Goal: Consume media (video, audio): Watch videos, listen to music or podcasts

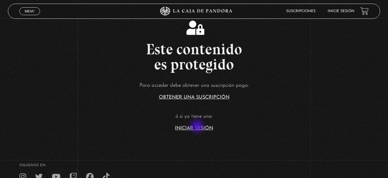
click at [198, 127] on link "Iniciar Sesión" at bounding box center [194, 128] width 38 height 5
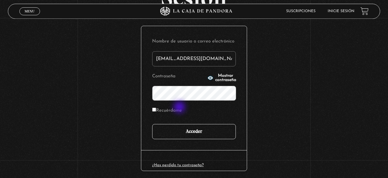
scroll to position [63, 0]
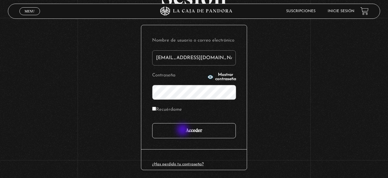
type input "[EMAIL_ADDRESS][DOMAIN_NAME]"
click at [183, 130] on input "Acceder" at bounding box center [194, 130] width 84 height 15
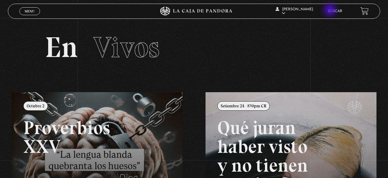
click at [331, 11] on link "Buscar" at bounding box center [335, 11] width 14 height 4
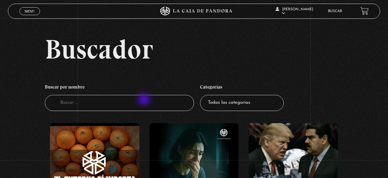
click at [145, 100] on input "Buscador" at bounding box center [119, 103] width 149 height 16
type input "celulas"
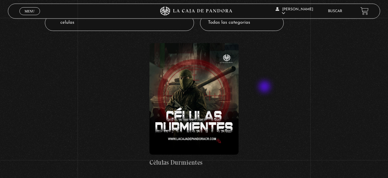
scroll to position [95, 0]
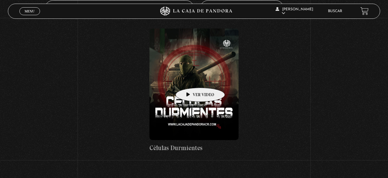
click at [191, 78] on figure at bounding box center [193, 84] width 89 height 112
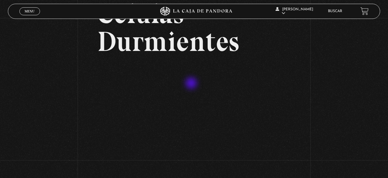
scroll to position [63, 0]
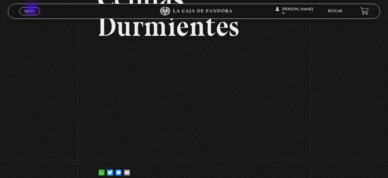
click at [32, 10] on span "Menu" at bounding box center [30, 11] width 10 height 4
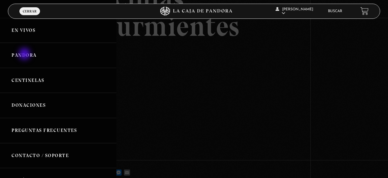
click at [25, 55] on link "Pandora" at bounding box center [58, 55] width 116 height 25
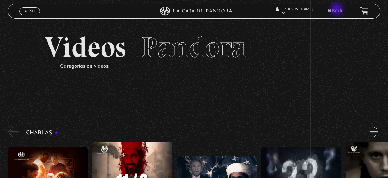
click at [337, 10] on li "Buscar" at bounding box center [335, 10] width 14 height 9
click at [336, 11] on link "Buscar" at bounding box center [335, 11] width 14 height 4
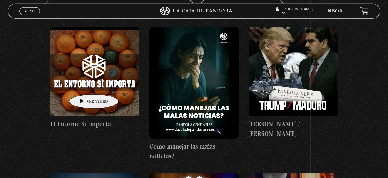
scroll to position [95, 0]
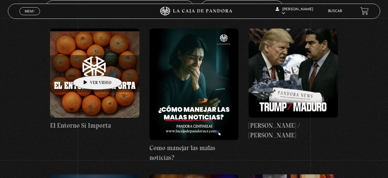
click at [88, 66] on figure at bounding box center [94, 72] width 89 height 89
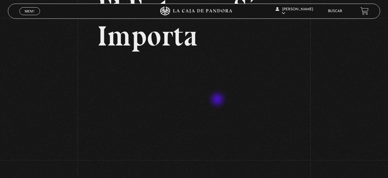
scroll to position [63, 0]
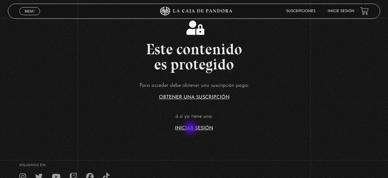
click at [191, 128] on link "Iniciar Sesión" at bounding box center [194, 128] width 38 height 5
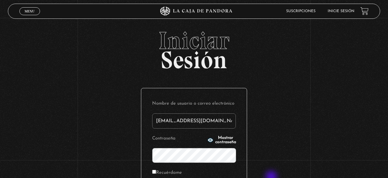
type input "[EMAIL_ADDRESS][DOMAIN_NAME]"
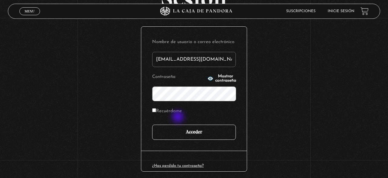
scroll to position [63, 0]
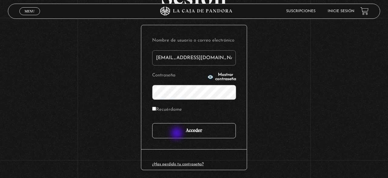
click at [177, 134] on input "Acceder" at bounding box center [194, 130] width 84 height 15
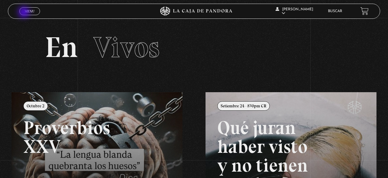
click at [25, 13] on span "Menu" at bounding box center [30, 11] width 10 height 4
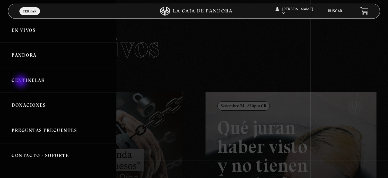
click at [22, 82] on link "Centinelas" at bounding box center [58, 80] width 116 height 25
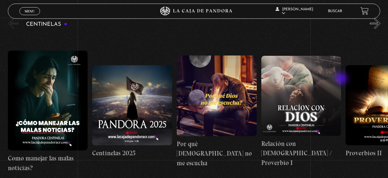
scroll to position [63, 0]
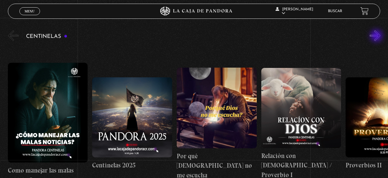
click at [378, 36] on button "»" at bounding box center [375, 35] width 11 height 11
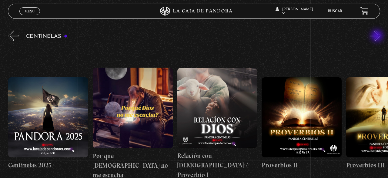
click at [378, 36] on button "»" at bounding box center [375, 35] width 11 height 11
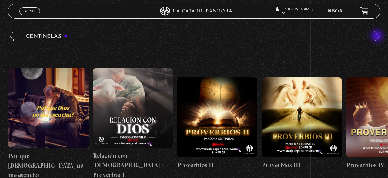
click at [378, 36] on button "»" at bounding box center [375, 35] width 11 height 11
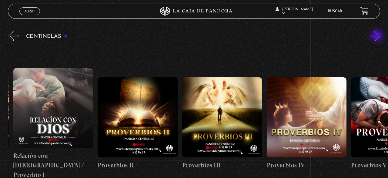
click at [378, 36] on button "»" at bounding box center [375, 35] width 11 height 11
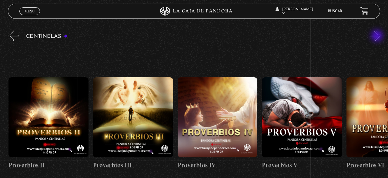
click at [378, 36] on button "»" at bounding box center [375, 35] width 11 height 11
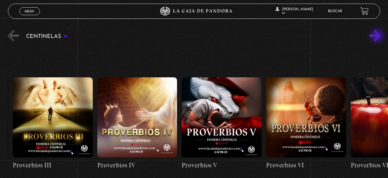
click at [378, 36] on button "»" at bounding box center [375, 35] width 11 height 11
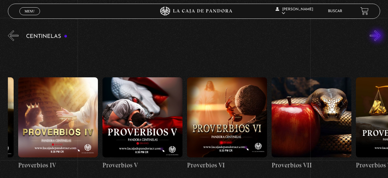
click at [378, 36] on button "»" at bounding box center [375, 35] width 11 height 11
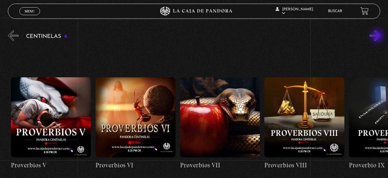
click at [378, 36] on button "»" at bounding box center [375, 35] width 11 height 11
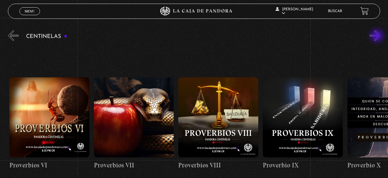
click at [378, 36] on button "»" at bounding box center [375, 35] width 11 height 11
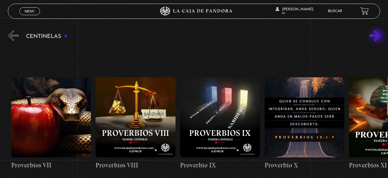
click at [378, 36] on button "»" at bounding box center [375, 35] width 11 height 11
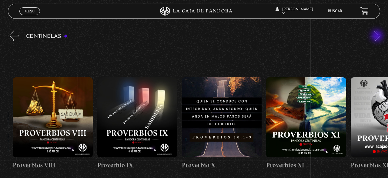
click at [378, 36] on button "»" at bounding box center [375, 35] width 11 height 11
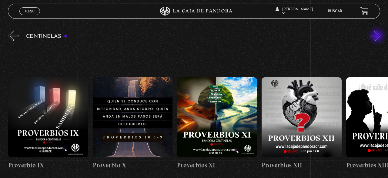
click at [378, 36] on button "»" at bounding box center [375, 35] width 11 height 11
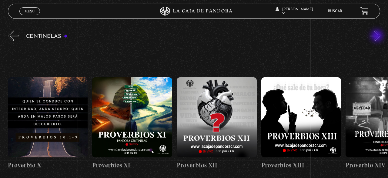
click at [378, 36] on button "»" at bounding box center [375, 35] width 11 height 11
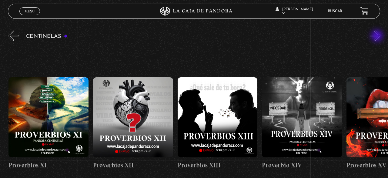
click at [378, 36] on button "»" at bounding box center [375, 35] width 11 height 11
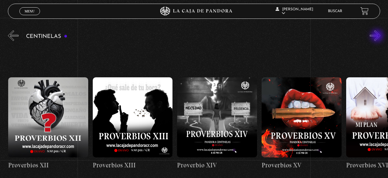
click at [378, 36] on button "»" at bounding box center [375, 35] width 11 height 11
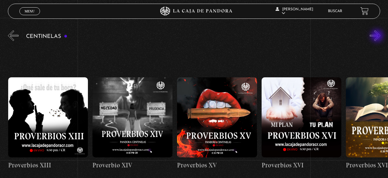
scroll to position [0, 1267]
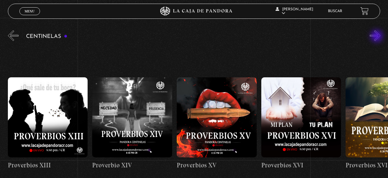
click at [377, 37] on button "»" at bounding box center [375, 35] width 11 height 11
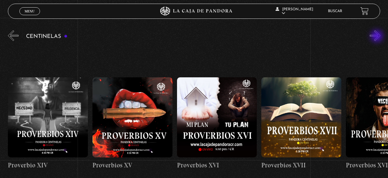
click at [377, 37] on button "»" at bounding box center [375, 35] width 11 height 11
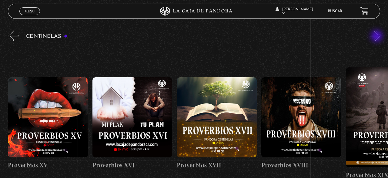
click at [377, 37] on button "»" at bounding box center [375, 35] width 11 height 11
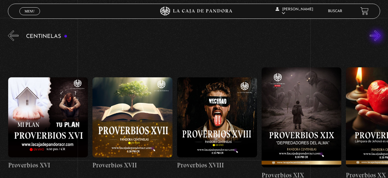
click at [377, 37] on button "»" at bounding box center [375, 35] width 11 height 11
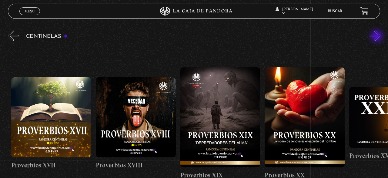
click at [377, 37] on button "»" at bounding box center [375, 35] width 11 height 11
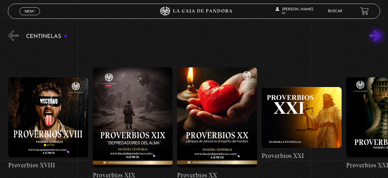
click at [377, 37] on button "»" at bounding box center [375, 35] width 11 height 11
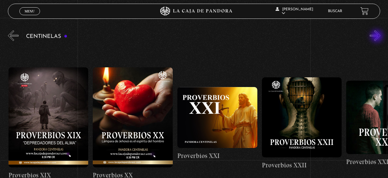
click at [377, 37] on button "»" at bounding box center [375, 35] width 11 height 11
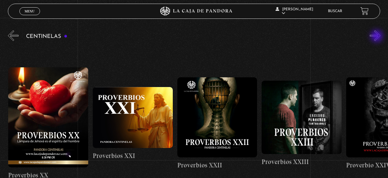
click at [377, 37] on button "»" at bounding box center [375, 35] width 11 height 11
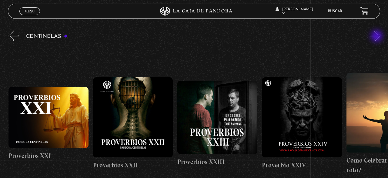
click at [377, 37] on button "»" at bounding box center [375, 35] width 11 height 11
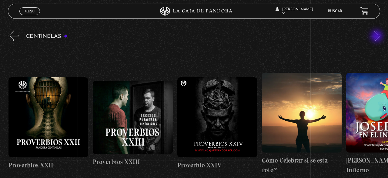
click at [377, 37] on button "»" at bounding box center [375, 35] width 11 height 11
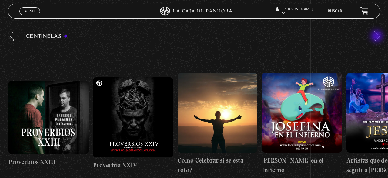
click at [377, 37] on button "»" at bounding box center [375, 35] width 11 height 11
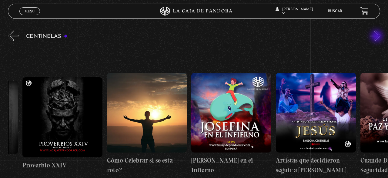
click at [377, 37] on button "»" at bounding box center [375, 35] width 11 height 11
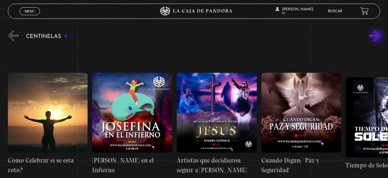
click at [377, 37] on button "»" at bounding box center [375, 35] width 11 height 11
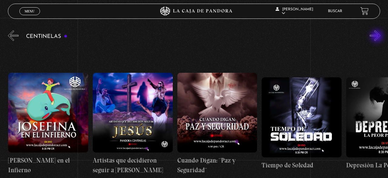
scroll to position [0, 2364]
click at [377, 37] on button "»" at bounding box center [375, 35] width 11 height 11
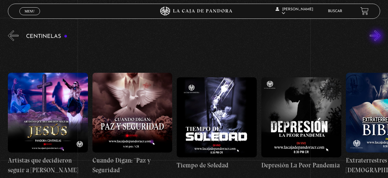
click at [377, 37] on button "»" at bounding box center [375, 35] width 11 height 11
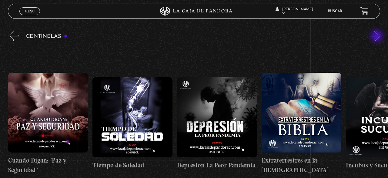
scroll to position [0, 2533]
click at [377, 37] on button "»" at bounding box center [375, 35] width 11 height 11
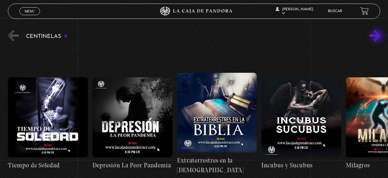
click at [377, 37] on button "»" at bounding box center [375, 35] width 11 height 11
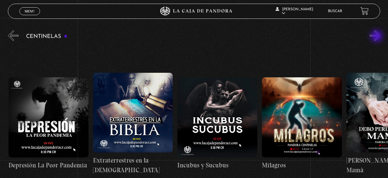
click at [377, 37] on button "»" at bounding box center [375, 35] width 11 height 11
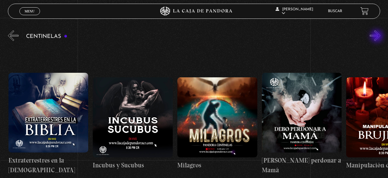
click at [377, 37] on button "»" at bounding box center [375, 35] width 11 height 11
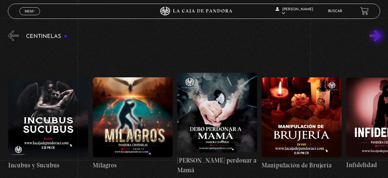
click at [377, 37] on button "»" at bounding box center [375, 35] width 11 height 11
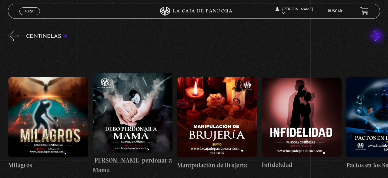
click at [377, 37] on button "»" at bounding box center [375, 35] width 11 height 11
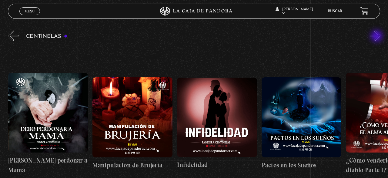
click at [377, 37] on button "»" at bounding box center [375, 35] width 11 height 11
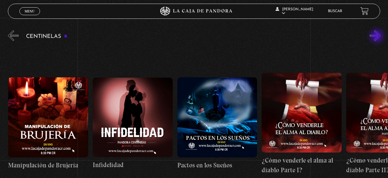
click at [377, 37] on button "»" at bounding box center [375, 35] width 11 height 11
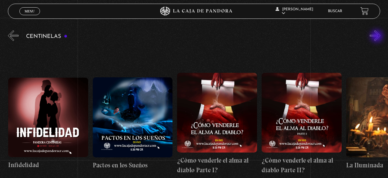
click at [377, 37] on button "»" at bounding box center [375, 35] width 11 height 11
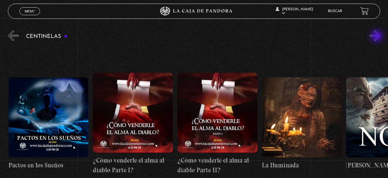
click at [377, 37] on button "»" at bounding box center [375, 35] width 11 height 11
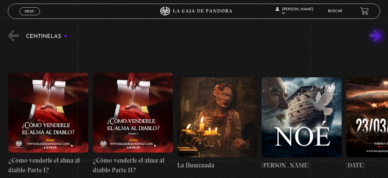
click at [377, 37] on button "»" at bounding box center [375, 35] width 11 height 11
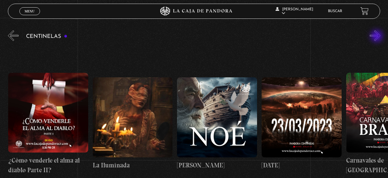
click at [377, 37] on button "»" at bounding box center [375, 35] width 11 height 11
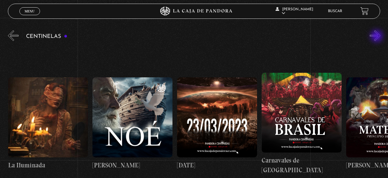
scroll to position [0, 3547]
click at [377, 37] on button "»" at bounding box center [375, 35] width 11 height 11
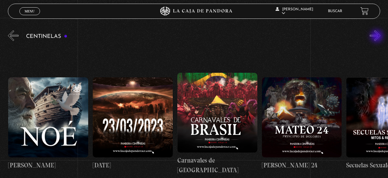
click at [377, 37] on button "»" at bounding box center [375, 35] width 11 height 11
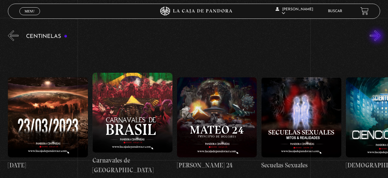
click at [377, 37] on button "»" at bounding box center [375, 35] width 11 height 11
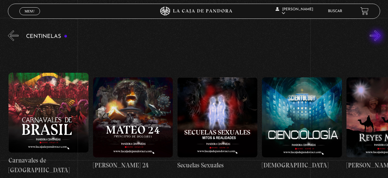
click at [377, 37] on button "»" at bounding box center [375, 35] width 11 height 11
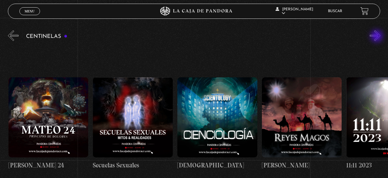
scroll to position [0, 3884]
click at [377, 37] on button "»" at bounding box center [375, 35] width 11 height 11
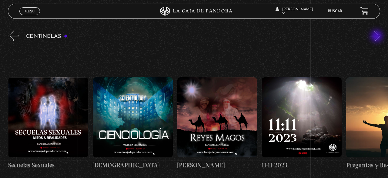
click at [377, 37] on button "»" at bounding box center [375, 35] width 11 height 11
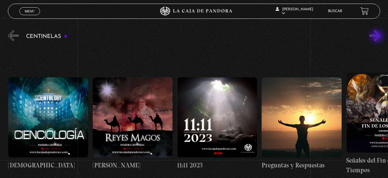
click at [377, 37] on button "»" at bounding box center [375, 35] width 11 height 11
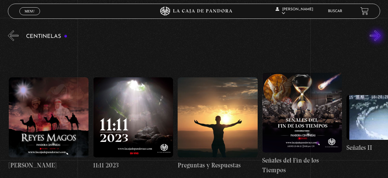
click at [377, 37] on button "»" at bounding box center [375, 35] width 11 height 11
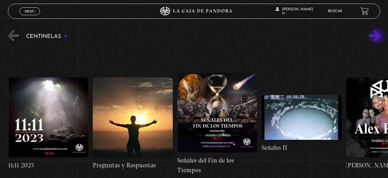
scroll to position [0, 4222]
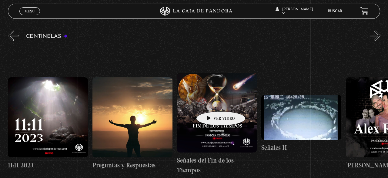
click at [211, 102] on figure at bounding box center [217, 113] width 80 height 80
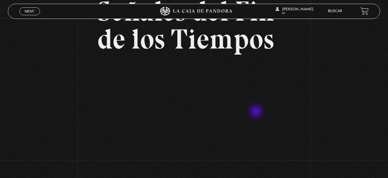
scroll to position [63, 0]
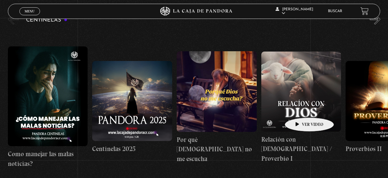
scroll to position [63, 0]
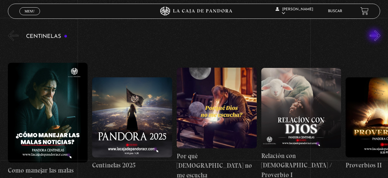
click at [375, 36] on button "»" at bounding box center [375, 35] width 11 height 11
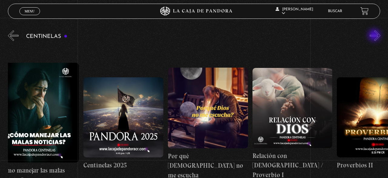
click at [375, 36] on button "»" at bounding box center [375, 35] width 11 height 11
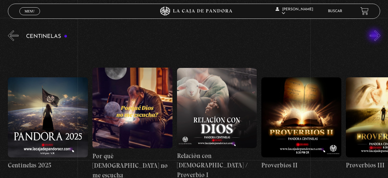
click at [375, 36] on button "»" at bounding box center [375, 35] width 11 height 11
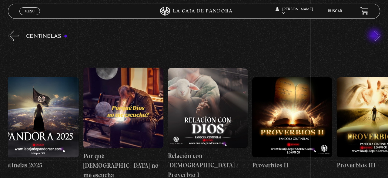
click at [375, 36] on button "»" at bounding box center [375, 35] width 11 height 11
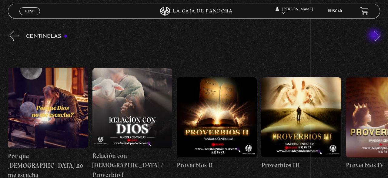
click at [375, 36] on button "»" at bounding box center [375, 35] width 11 height 11
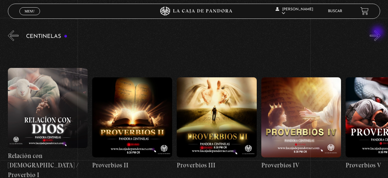
click at [379, 33] on button "»" at bounding box center [375, 35] width 11 height 11
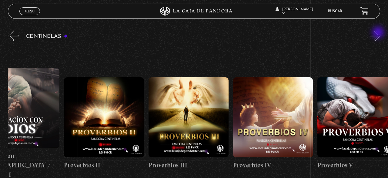
click at [379, 33] on button "»" at bounding box center [375, 35] width 11 height 11
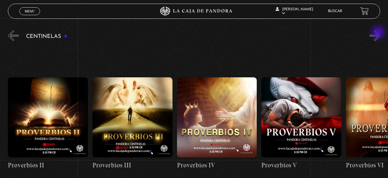
click at [379, 33] on button "»" at bounding box center [375, 35] width 11 height 11
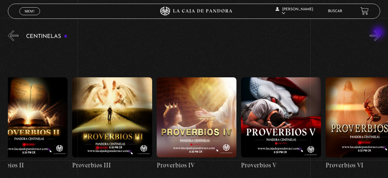
click at [379, 33] on button "»" at bounding box center [375, 35] width 11 height 11
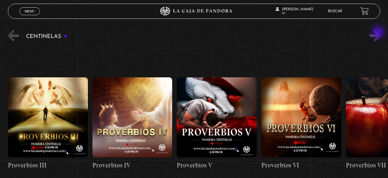
click at [379, 33] on button "»" at bounding box center [375, 35] width 11 height 11
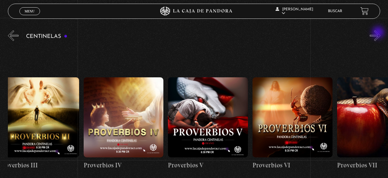
click at [379, 33] on button "»" at bounding box center [375, 35] width 11 height 11
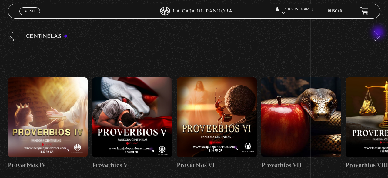
click at [379, 33] on button "»" at bounding box center [375, 35] width 11 height 11
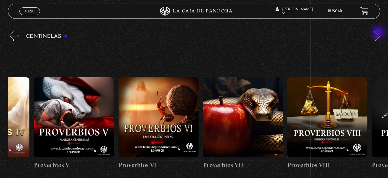
click at [379, 33] on button "»" at bounding box center [375, 35] width 11 height 11
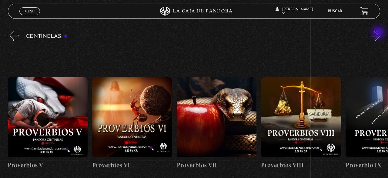
click at [379, 33] on button "»" at bounding box center [375, 35] width 11 height 11
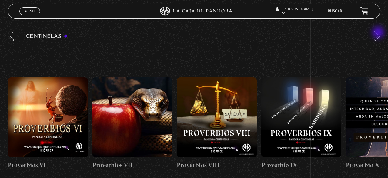
click at [379, 33] on button "»" at bounding box center [375, 35] width 11 height 11
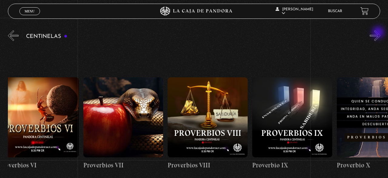
click at [379, 33] on button "»" at bounding box center [375, 35] width 11 height 11
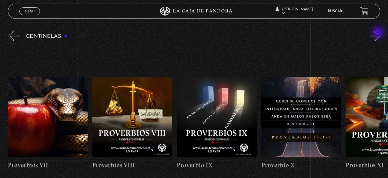
click at [379, 33] on button "»" at bounding box center [375, 35] width 11 height 11
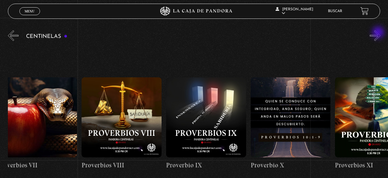
click at [379, 33] on button "»" at bounding box center [375, 35] width 11 height 11
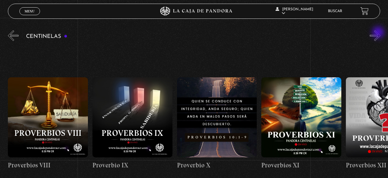
click at [379, 33] on button "»" at bounding box center [375, 35] width 11 height 11
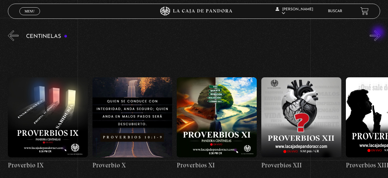
click at [379, 33] on button "»" at bounding box center [375, 35] width 11 height 11
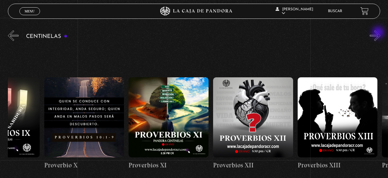
click at [379, 33] on button "»" at bounding box center [375, 35] width 11 height 11
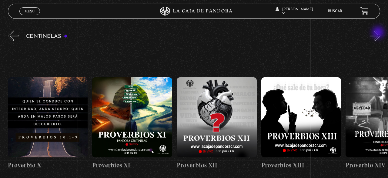
click at [379, 33] on button "»" at bounding box center [375, 35] width 11 height 11
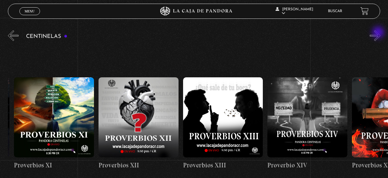
click at [379, 33] on button "»" at bounding box center [375, 35] width 11 height 11
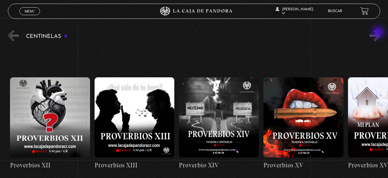
click at [379, 33] on button "»" at bounding box center [375, 35] width 11 height 11
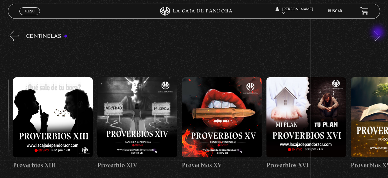
click at [378, 33] on button "»" at bounding box center [375, 35] width 11 height 11
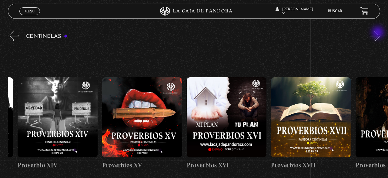
click at [378, 33] on button "»" at bounding box center [375, 35] width 11 height 11
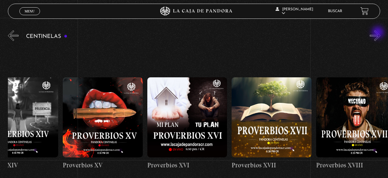
click at [378, 33] on button "»" at bounding box center [375, 35] width 11 height 11
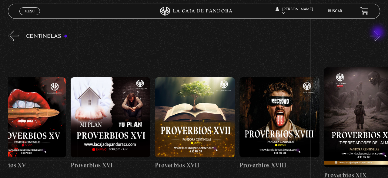
click at [378, 33] on button "»" at bounding box center [375, 35] width 11 height 11
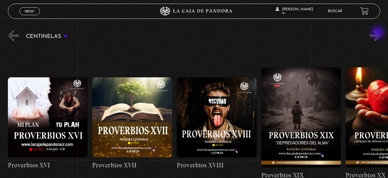
click at [378, 33] on button "»" at bounding box center [375, 35] width 11 height 11
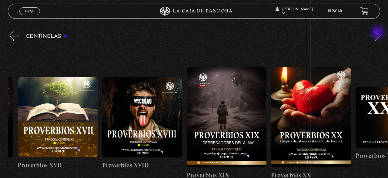
click at [378, 33] on button "»" at bounding box center [375, 35] width 11 height 11
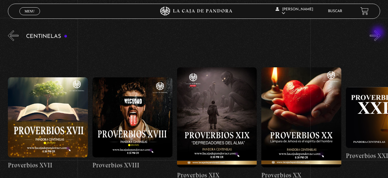
click at [378, 33] on button "»" at bounding box center [375, 35] width 11 height 11
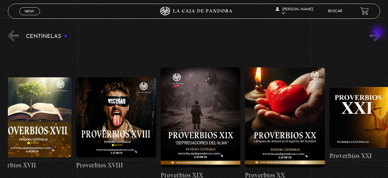
click at [378, 33] on button "»" at bounding box center [375, 35] width 11 height 11
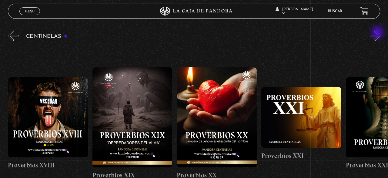
click at [378, 33] on button "»" at bounding box center [375, 35] width 11 height 11
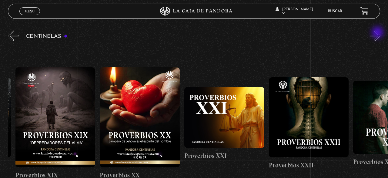
click at [378, 33] on button "»" at bounding box center [375, 35] width 11 height 11
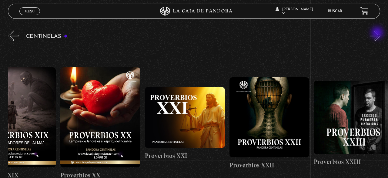
click at [378, 33] on button "»" at bounding box center [375, 35] width 11 height 11
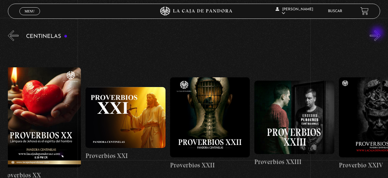
click at [378, 33] on button "»" at bounding box center [375, 35] width 11 height 11
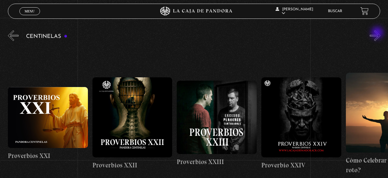
click at [378, 33] on button "»" at bounding box center [375, 35] width 11 height 11
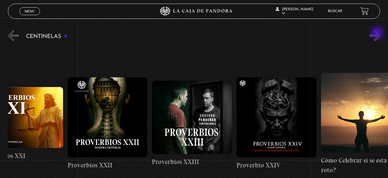
click at [378, 33] on button "»" at bounding box center [375, 35] width 11 height 11
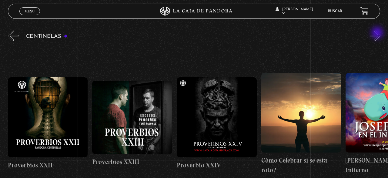
click at [378, 33] on button "»" at bounding box center [375, 35] width 11 height 11
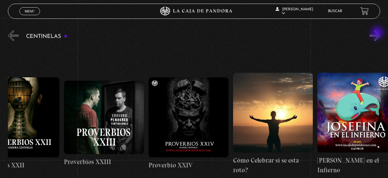
click at [378, 33] on button "»" at bounding box center [375, 35] width 11 height 11
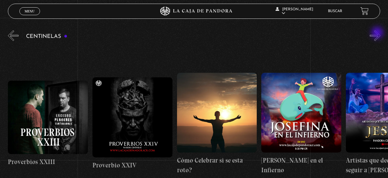
click at [378, 33] on button "»" at bounding box center [375, 35] width 11 height 11
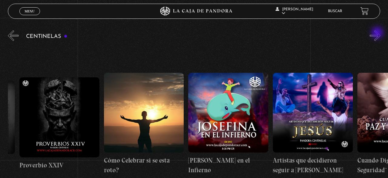
click at [378, 33] on button "»" at bounding box center [375, 35] width 11 height 11
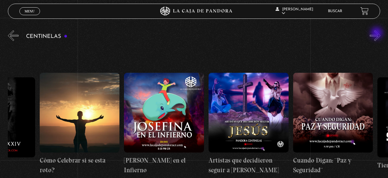
click at [377, 34] on button "»" at bounding box center [375, 35] width 11 height 11
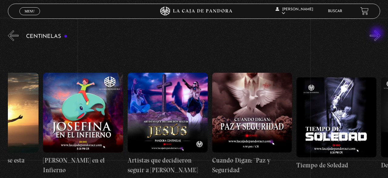
click at [377, 34] on button "»" at bounding box center [375, 35] width 11 height 11
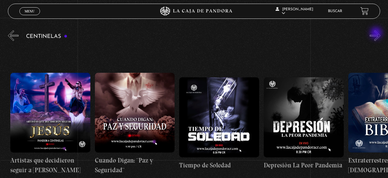
click at [377, 34] on button "»" at bounding box center [375, 35] width 11 height 11
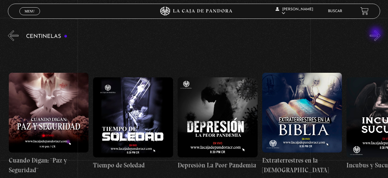
click at [376, 34] on button "»" at bounding box center [375, 35] width 11 height 11
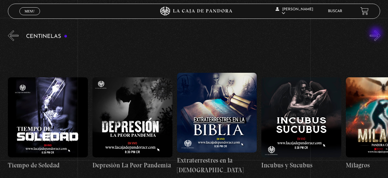
click at [376, 34] on button "»" at bounding box center [375, 35] width 11 height 11
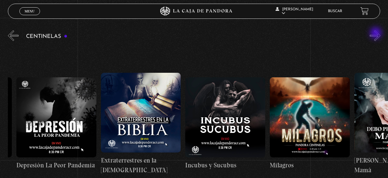
click at [376, 34] on button "»" at bounding box center [375, 35] width 11 height 11
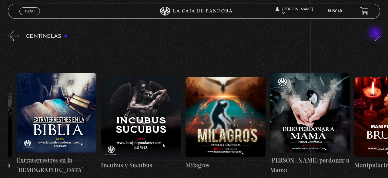
click at [376, 34] on button "»" at bounding box center [375, 35] width 11 height 11
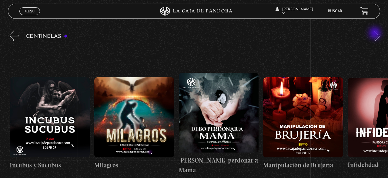
click at [375, 34] on button "»" at bounding box center [375, 35] width 11 height 11
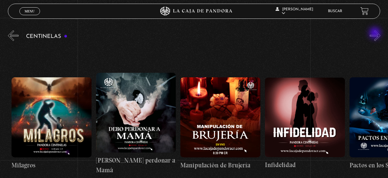
click at [375, 34] on button "»" at bounding box center [375, 35] width 11 height 11
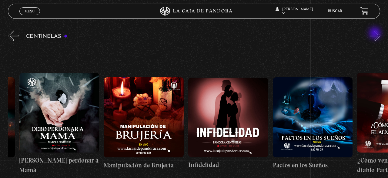
click at [375, 34] on button "»" at bounding box center [375, 35] width 11 height 11
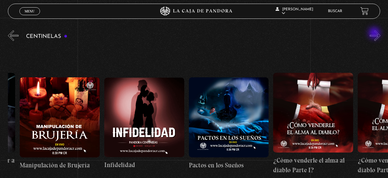
click at [375, 34] on button "»" at bounding box center [375, 35] width 11 height 11
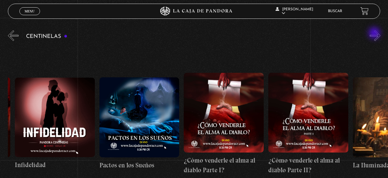
click at [375, 34] on button "»" at bounding box center [375, 35] width 11 height 11
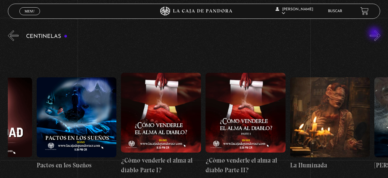
click at [375, 34] on button "»" at bounding box center [375, 35] width 11 height 11
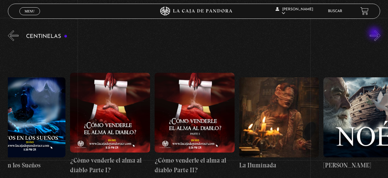
click at [375, 34] on button "»" at bounding box center [375, 35] width 11 height 11
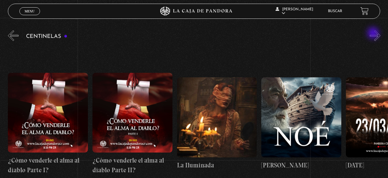
click at [374, 34] on button "»" at bounding box center [375, 35] width 11 height 11
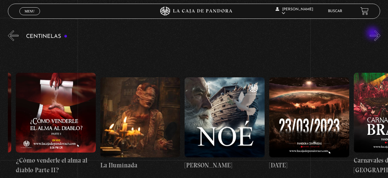
click at [373, 34] on button "»" at bounding box center [375, 35] width 11 height 11
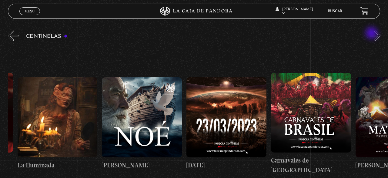
click at [372, 34] on button "»" at bounding box center [375, 35] width 11 height 11
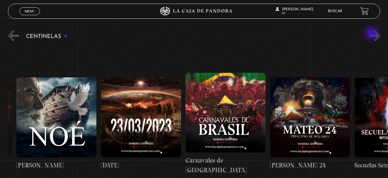
click at [371, 34] on button "»" at bounding box center [375, 35] width 11 height 11
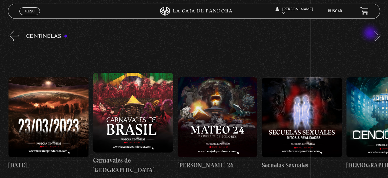
click at [370, 34] on button "»" at bounding box center [375, 35] width 11 height 11
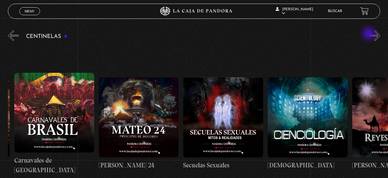
click at [369, 34] on div "Centinelas" at bounding box center [198, 115] width 380 height 173
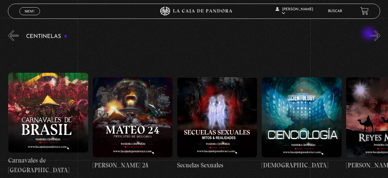
click at [369, 34] on div "Centinelas" at bounding box center [198, 115] width 380 height 173
click at [374, 35] on button "»" at bounding box center [375, 35] width 11 height 11
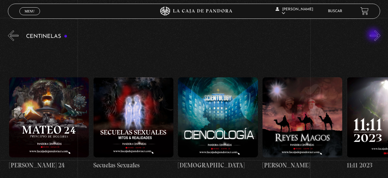
click at [374, 35] on button "»" at bounding box center [375, 35] width 11 height 11
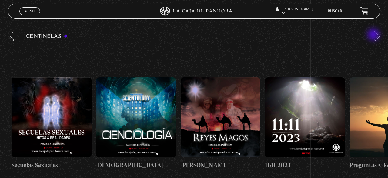
click at [374, 35] on button "»" at bounding box center [375, 35] width 11 height 11
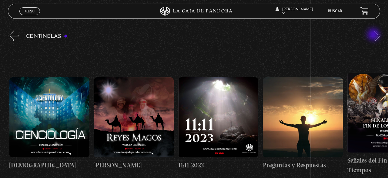
click at [374, 35] on button "»" at bounding box center [375, 35] width 11 height 11
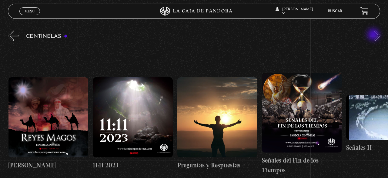
click at [374, 35] on button "»" at bounding box center [375, 35] width 11 height 11
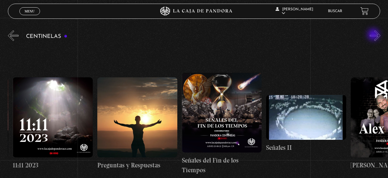
click at [374, 35] on button "»" at bounding box center [375, 35] width 11 height 11
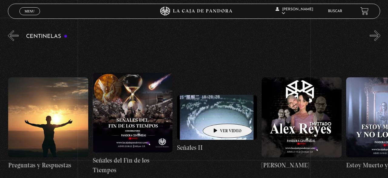
scroll to position [0, 4307]
click at [218, 115] on figure at bounding box center [217, 117] width 80 height 45
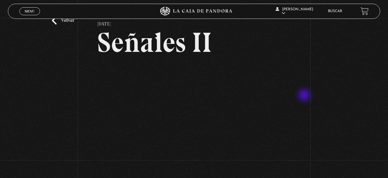
scroll to position [32, 0]
